Goal: Task Accomplishment & Management: Use online tool/utility

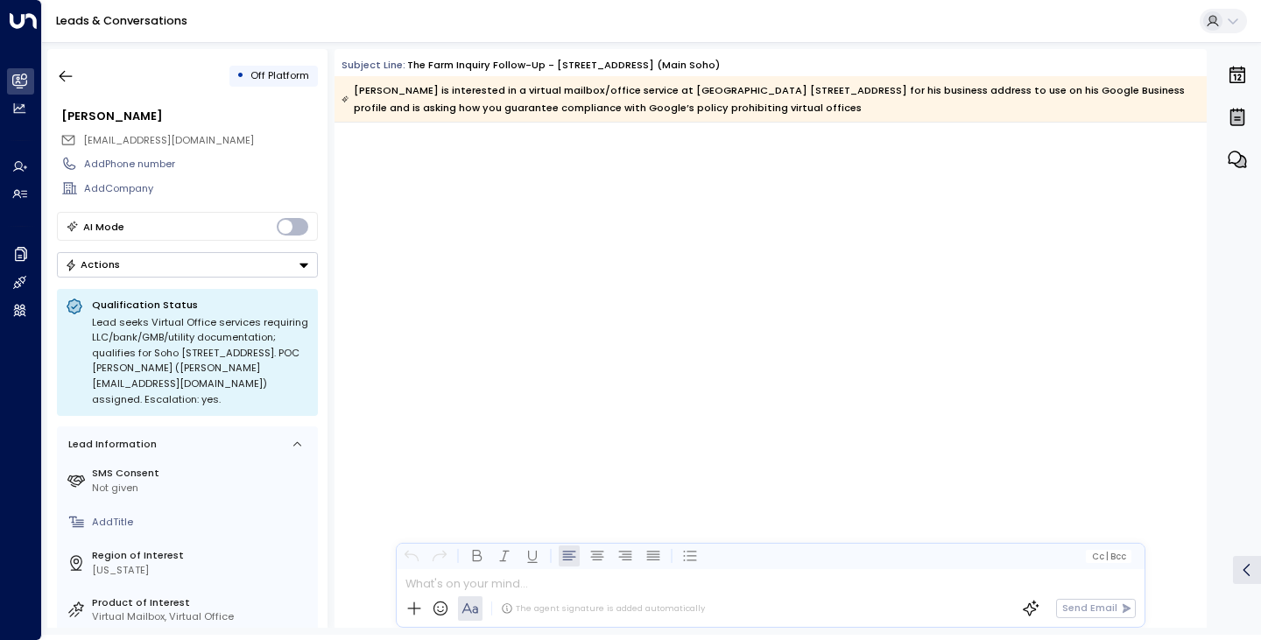
scroll to position [886, 0]
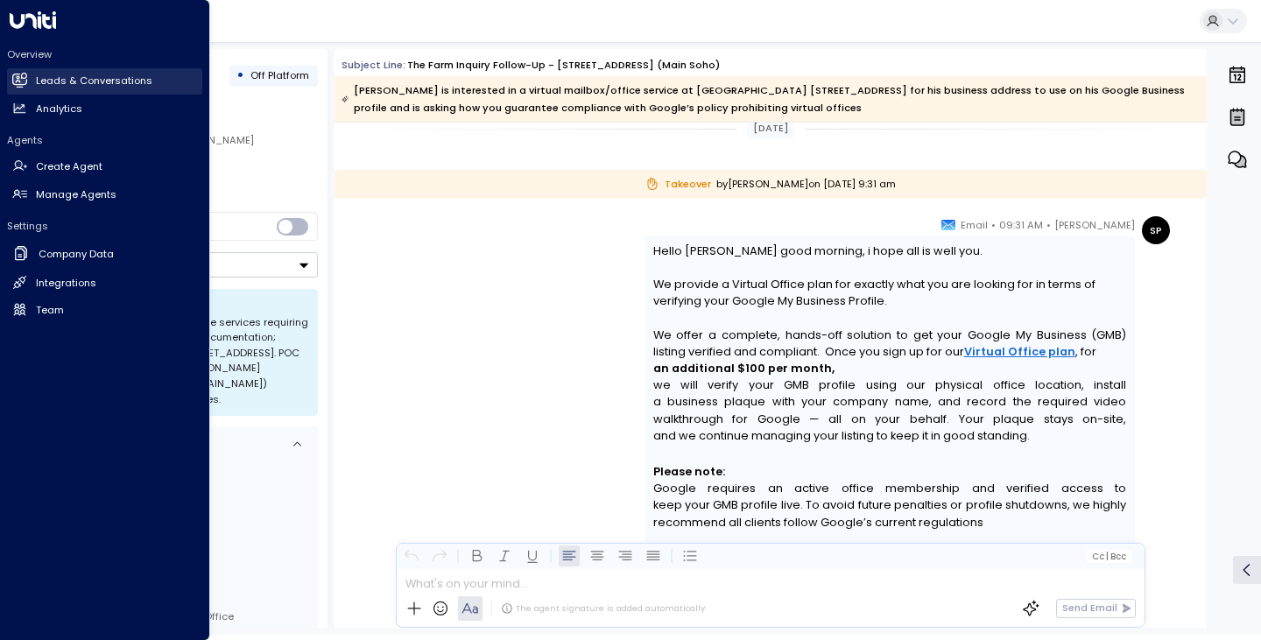
click at [74, 84] on h2 "Leads & Conversations" at bounding box center [94, 81] width 116 height 15
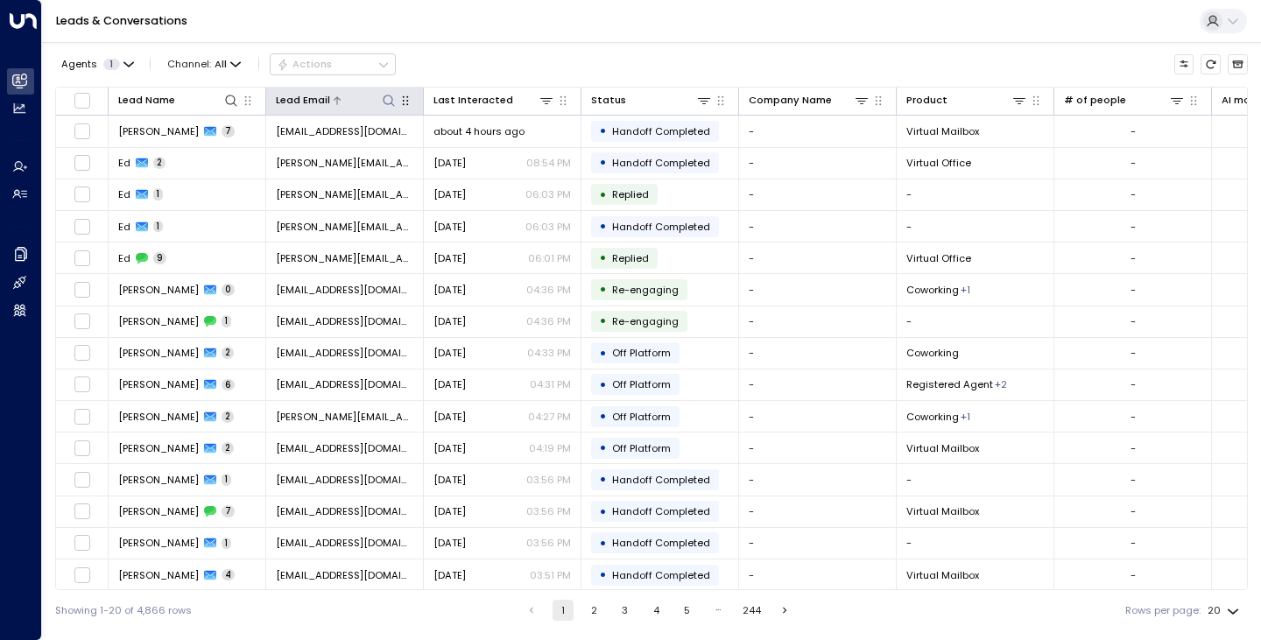
click at [383, 102] on icon at bounding box center [389, 101] width 14 height 14
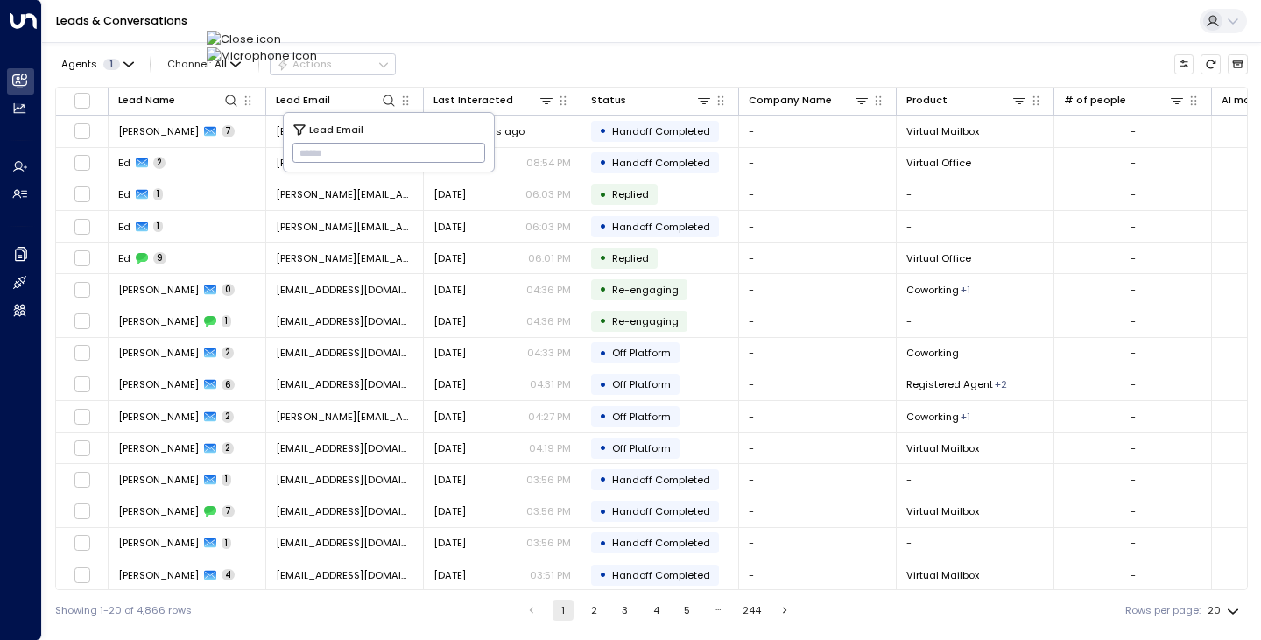
type input "**********"
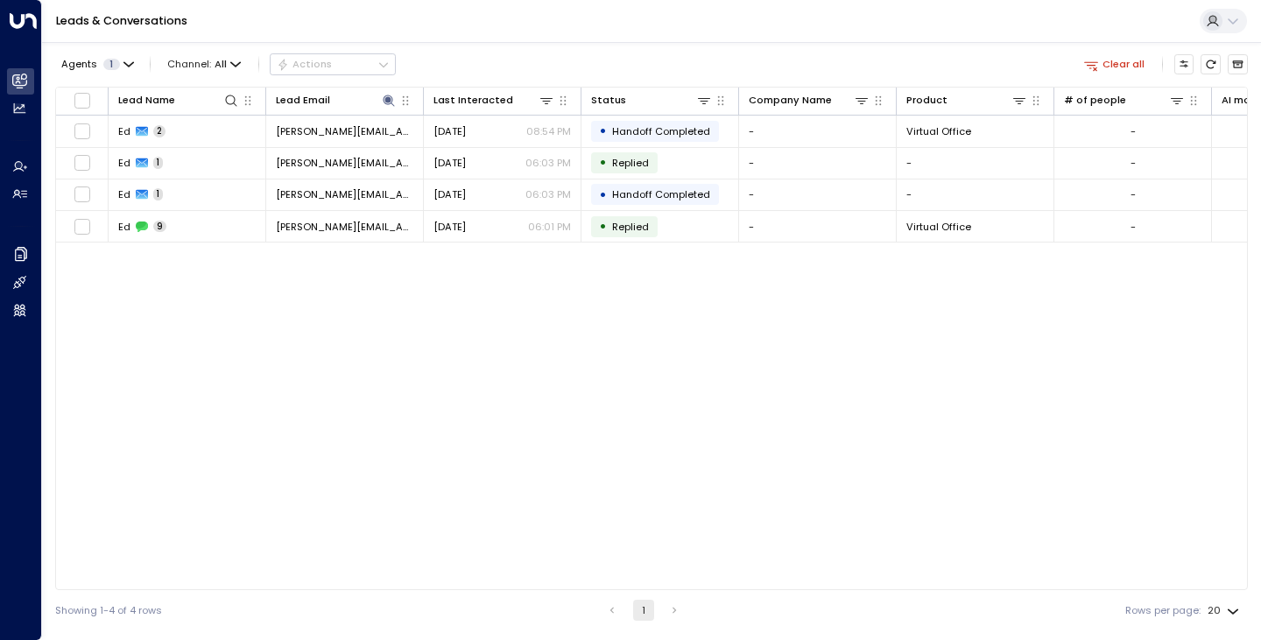
click at [212, 312] on div "Lead Name Lead Email Last Interacted Status Company Name Product # of people AI…" at bounding box center [651, 338] width 1192 height 503
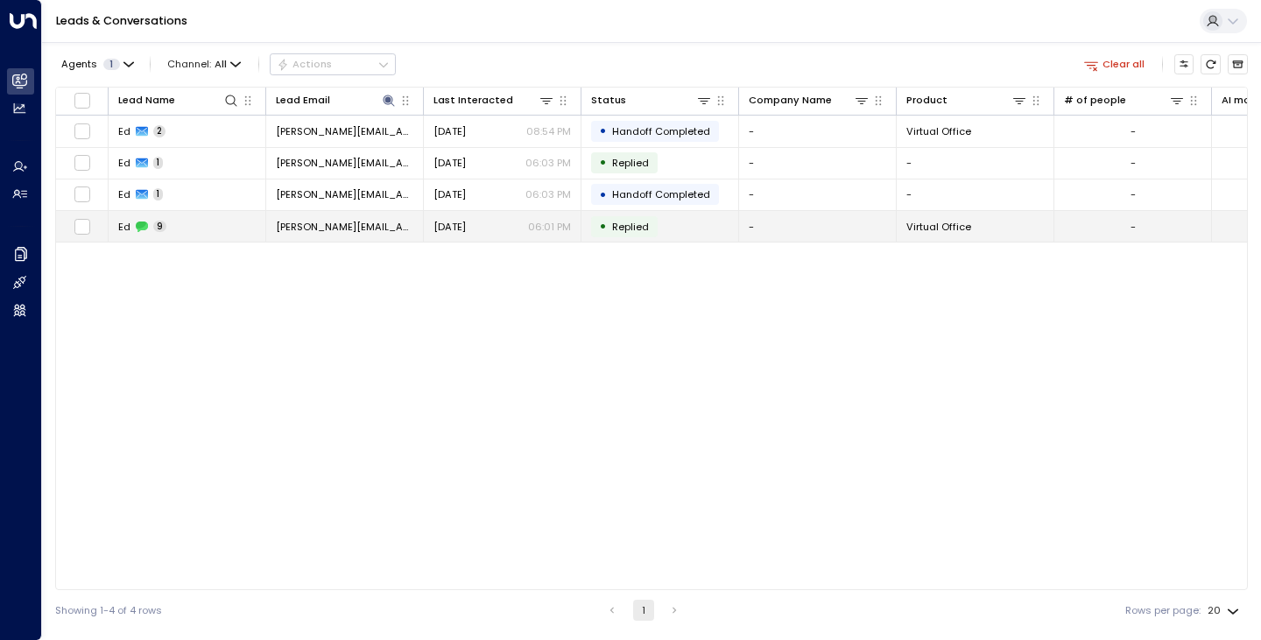
click at [134, 226] on div "Ed 9" at bounding box center [142, 227] width 48 height 14
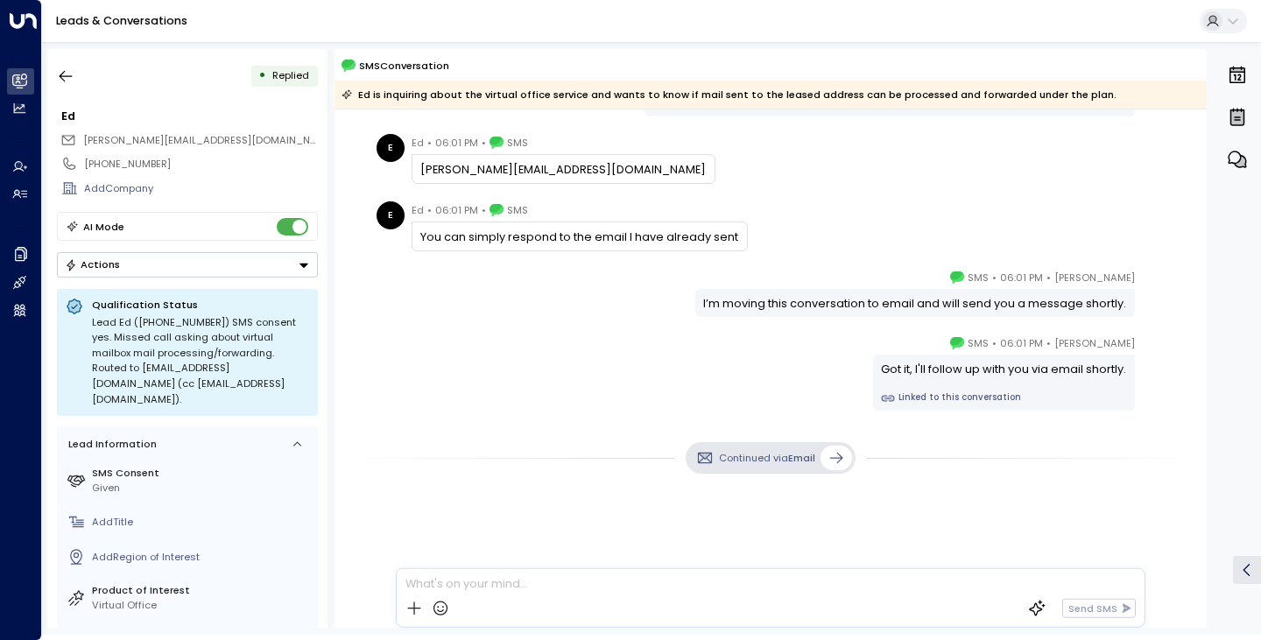
click at [444, 320] on div "[DATE] E Ed • 05:58 PM • SMS I am pasting the contents of the image I just prov…" at bounding box center [770, 108] width 872 height 1037
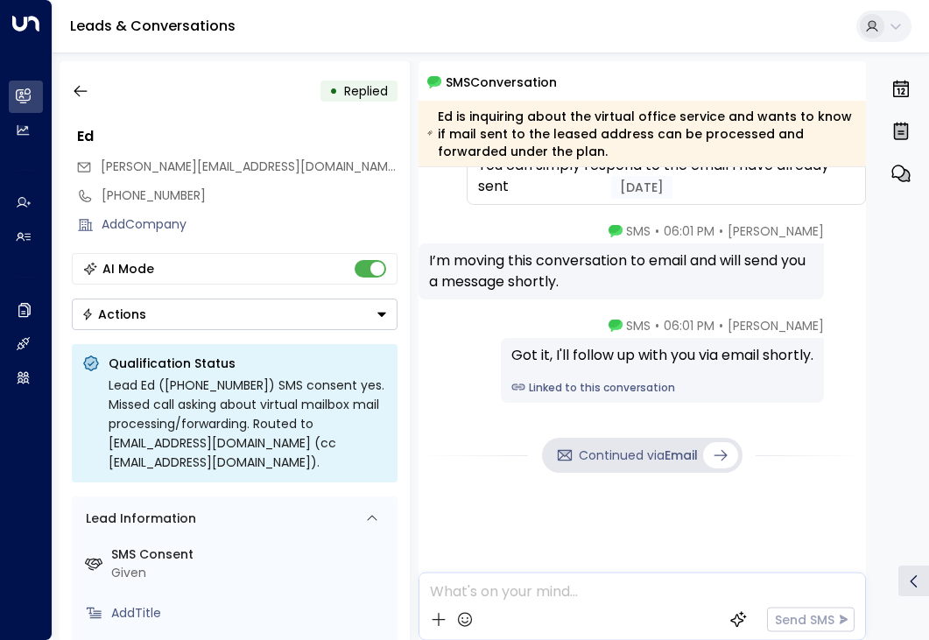
scroll to position [890, 0]
